Goal: Transaction & Acquisition: Purchase product/service

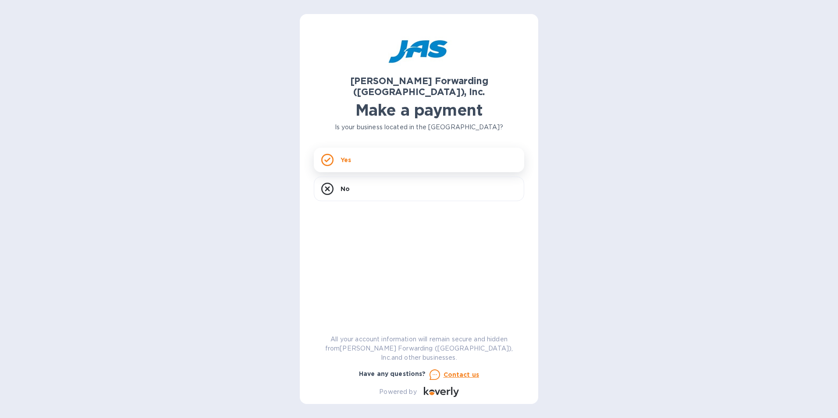
click at [396, 151] on div "Yes" at bounding box center [419, 160] width 210 height 25
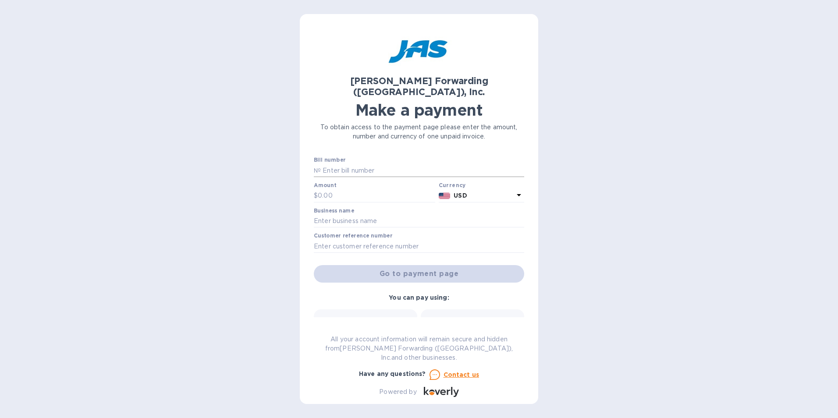
click at [358, 164] on input "text" at bounding box center [422, 170] width 203 height 13
type input "SFO503392522"
click at [325, 189] on input "text" at bounding box center [376, 195] width 117 height 13
type input "211.20"
click at [337, 215] on input "text" at bounding box center [419, 221] width 210 height 13
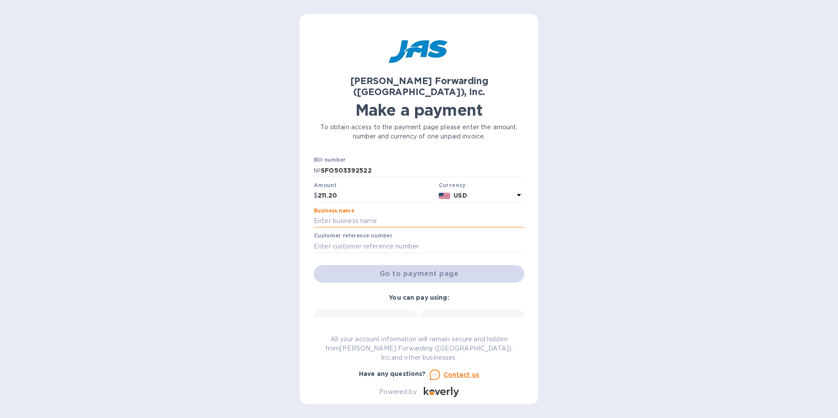
click at [337, 215] on input "text" at bounding box center [419, 221] width 210 height 13
click at [319, 240] on input "text" at bounding box center [419, 246] width 210 height 13
drag, startPoint x: 327, startPoint y: 210, endPoint x: 325, endPoint y: 206, distance: 4.7
click at [327, 215] on input "text" at bounding box center [419, 221] width 210 height 13
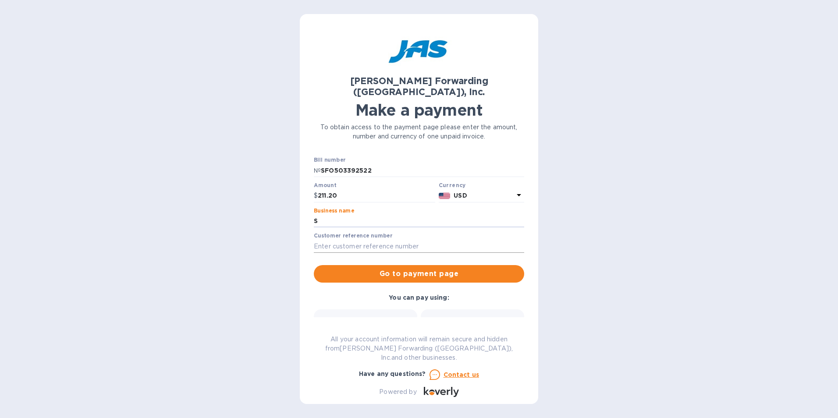
type input "[GEOGRAPHIC_DATA]"
type input "bsfo501190717"
drag, startPoint x: 438, startPoint y: 267, endPoint x: 457, endPoint y: 267, distance: 19.3
click at [438, 269] on span "Go to payment page" at bounding box center [419, 274] width 196 height 11
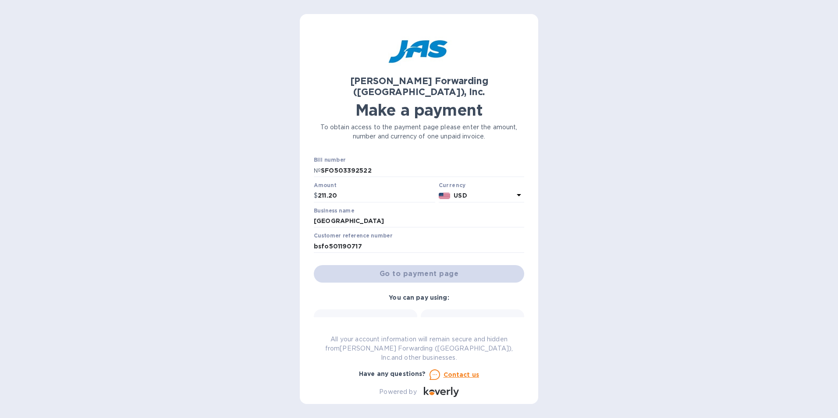
click at [481, 317] on div "Credit card and more..." at bounding box center [472, 334] width 92 height 34
click at [471, 319] on html "JAS Forwarding (USA), Inc. Make a payment To obtain access to the payment page …" at bounding box center [419, 209] width 838 height 418
